Goal: Information Seeking & Learning: Check status

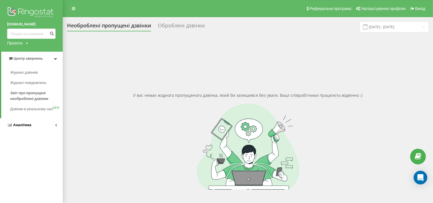
click at [26, 127] on span "Аналiтика" at bounding box center [22, 125] width 18 height 4
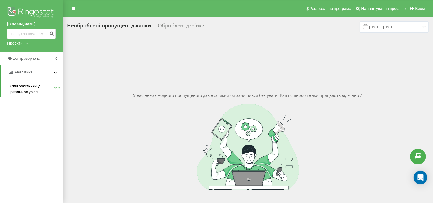
click at [28, 89] on span "Співробітники у реальному часі" at bounding box center [31, 88] width 43 height 11
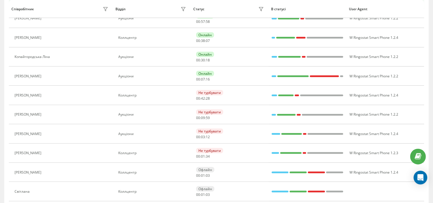
scroll to position [90, 0]
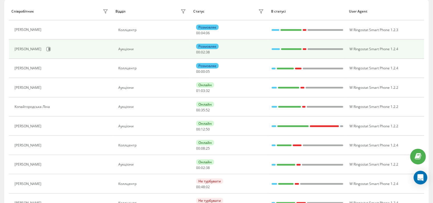
scroll to position [60, 0]
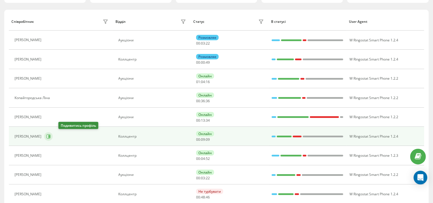
click at [53, 136] on button at bounding box center [48, 136] width 9 height 9
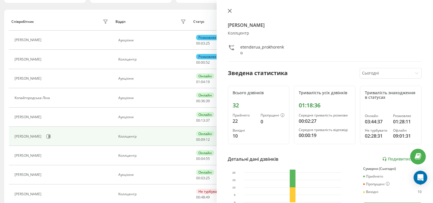
click at [229, 9] on button at bounding box center [229, 11] width 7 height 5
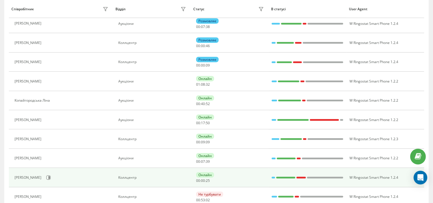
scroll to position [90, 0]
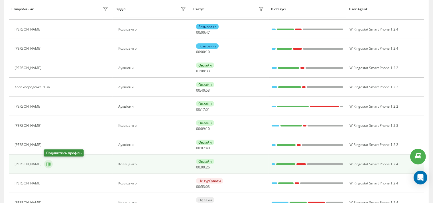
click at [49, 163] on icon at bounding box center [49, 164] width 1 height 3
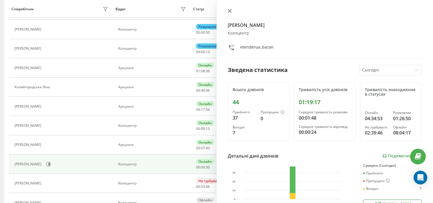
click at [229, 12] on icon at bounding box center [230, 11] width 4 height 4
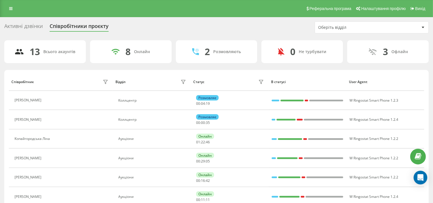
click at [291, 30] on div "Активні дзвінки Співробітники проєкту Оберіть відділ" at bounding box center [216, 27] width 425 height 12
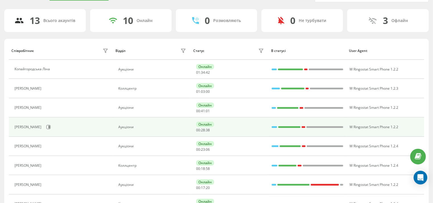
scroll to position [60, 0]
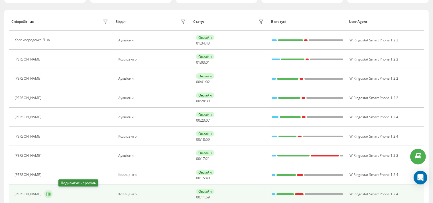
click at [51, 192] on icon at bounding box center [49, 194] width 4 height 4
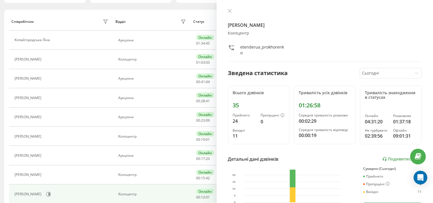
click at [229, 10] on icon at bounding box center [230, 11] width 4 height 4
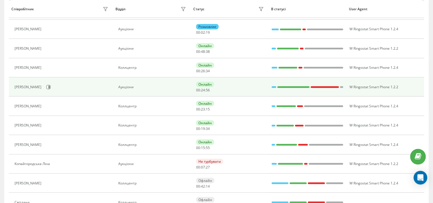
scroll to position [120, 0]
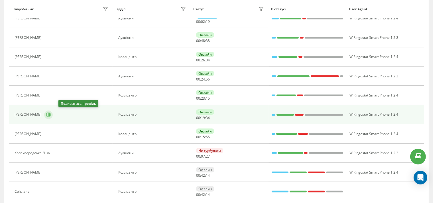
click at [51, 114] on icon at bounding box center [48, 114] width 5 height 5
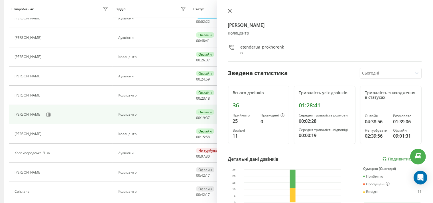
click at [229, 12] on icon at bounding box center [229, 10] width 3 height 3
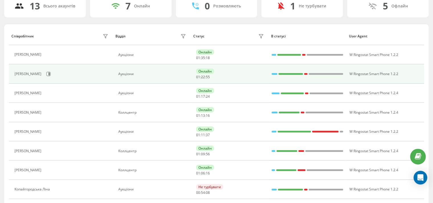
scroll to position [60, 0]
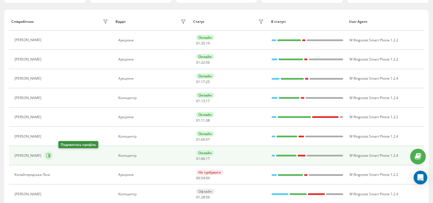
click at [51, 154] on icon at bounding box center [49, 156] width 4 height 4
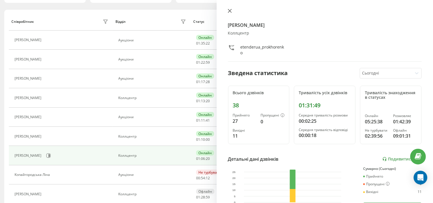
click at [228, 10] on icon at bounding box center [230, 11] width 4 height 4
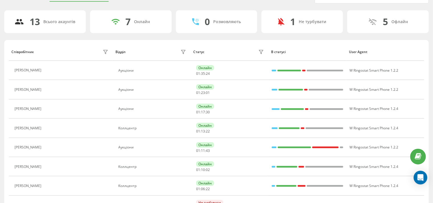
scroll to position [60, 0]
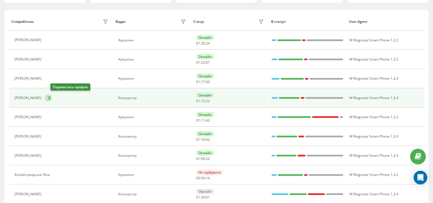
click at [50, 98] on icon at bounding box center [49, 97] width 1 height 3
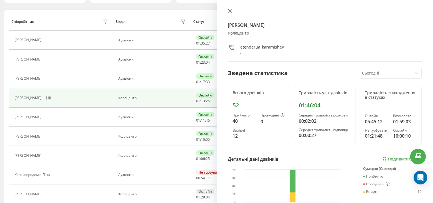
click at [229, 10] on icon at bounding box center [230, 11] width 4 height 4
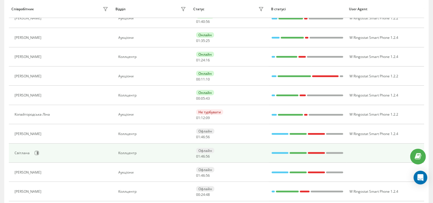
scroll to position [44, 0]
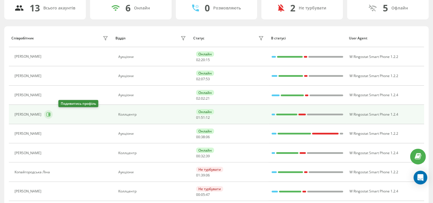
click at [53, 116] on button at bounding box center [48, 114] width 9 height 9
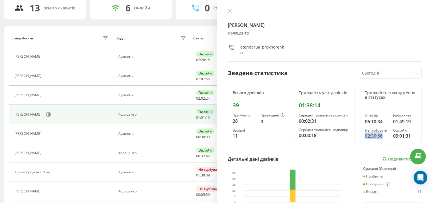
drag, startPoint x: 366, startPoint y: 136, endPoint x: 359, endPoint y: 136, distance: 6.6
click at [360, 136] on div "Тривалість знаходження в статусах Онлайн 06:10:34 Розмовляє 01:49:19 Не турбува…" at bounding box center [391, 115] width 62 height 59
click at [360, 141] on div "Тривалість знаходження в статусах Онлайн 06:10:34 Розмовляє 01:49:19 Не турбува…" at bounding box center [391, 115] width 62 height 59
drag, startPoint x: 389, startPoint y: 121, endPoint x: 381, endPoint y: 121, distance: 8.0
click at [381, 121] on div "Тривалість знаходження в статусах Онлайн 06:10:34 Розмовляє 01:49:19 Не турбува…" at bounding box center [391, 115] width 62 height 59
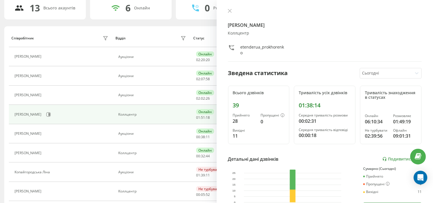
click at [381, 121] on div "06:10:34" at bounding box center [377, 121] width 24 height 7
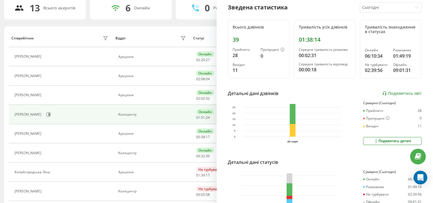
scroll to position [109, 0]
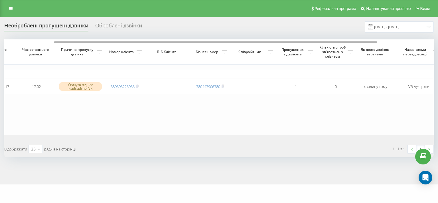
scroll to position [0, 56]
drag, startPoint x: 129, startPoint y: 42, endPoint x: 64, endPoint y: 43, distance: 64.2
click at [64, 43] on div at bounding box center [219, 41] width 430 height 4
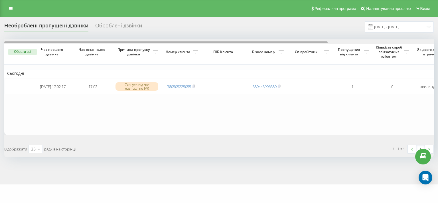
drag, startPoint x: 72, startPoint y: 42, endPoint x: 10, endPoint y: 41, distance: 62.8
click at [10, 41] on div at bounding box center [219, 41] width 430 height 4
